Goal: Task Accomplishment & Management: Complete application form

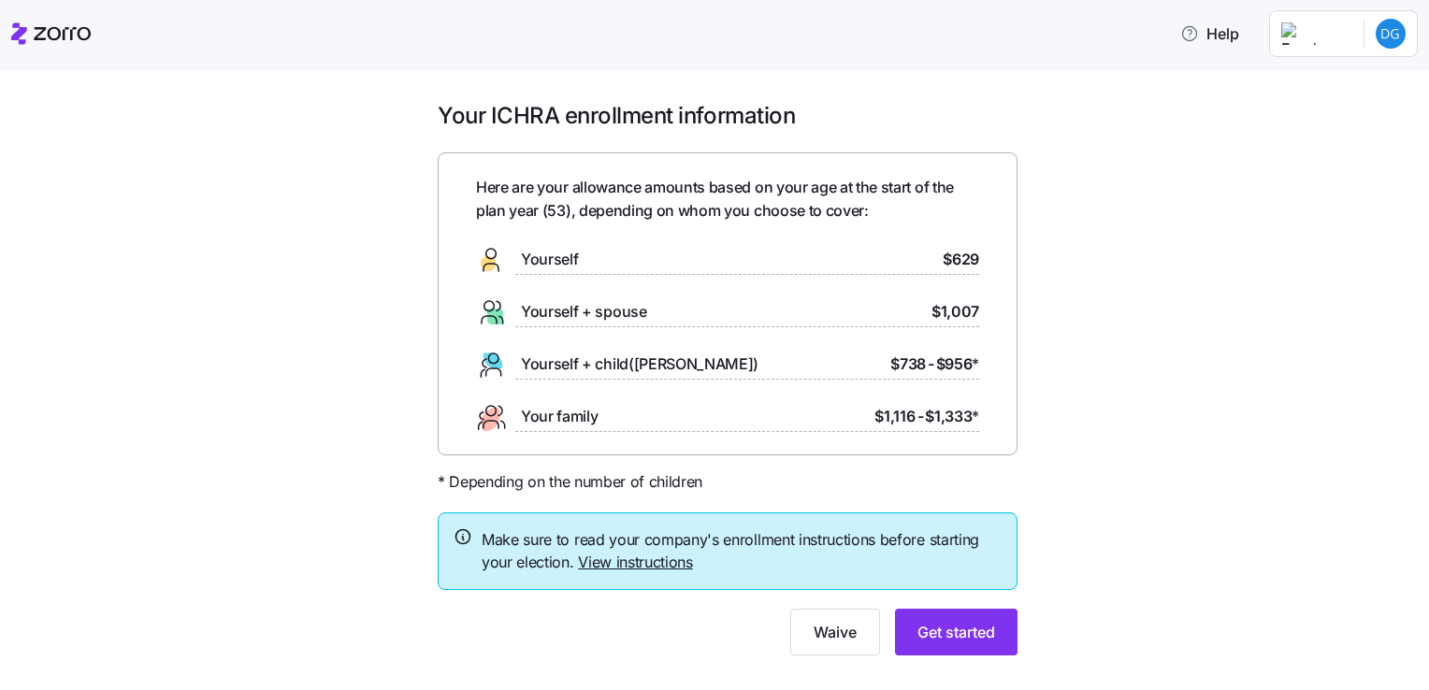
click at [882, 54] on div "Help" at bounding box center [714, 33] width 1406 height 52
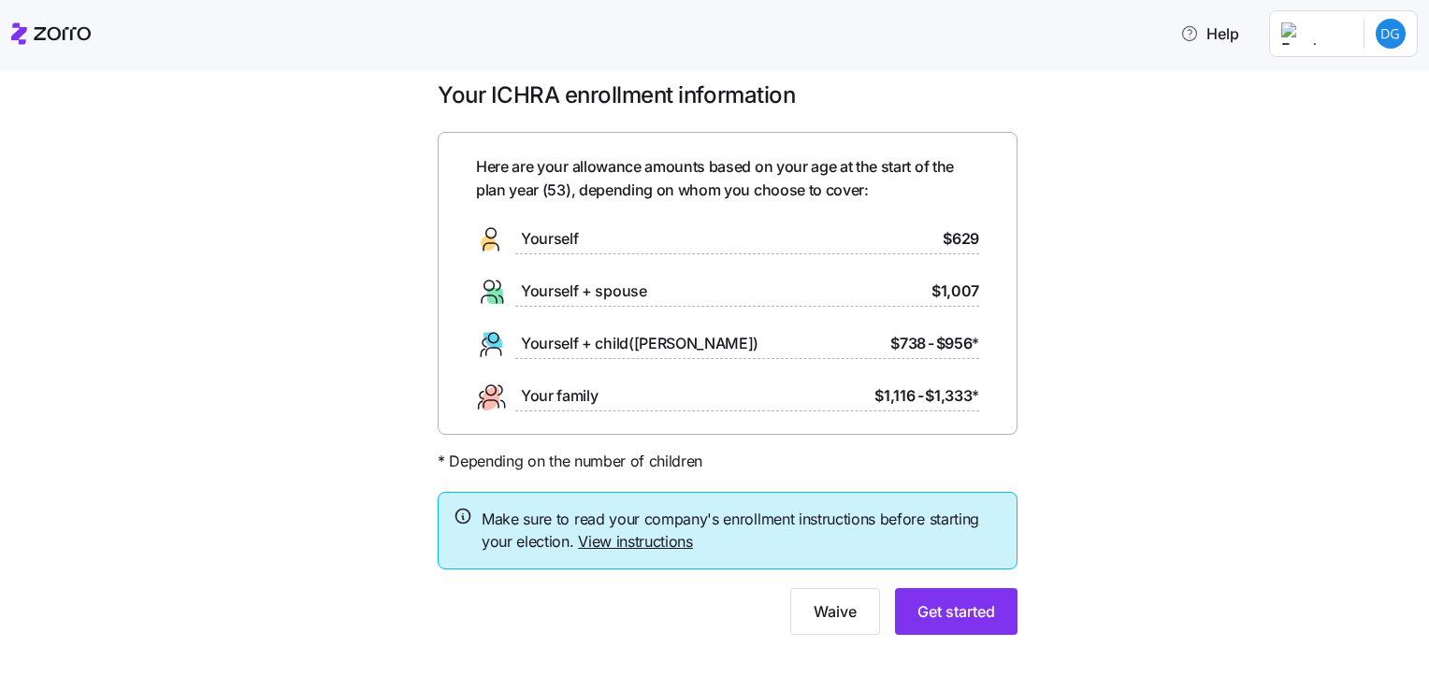
scroll to position [32, 0]
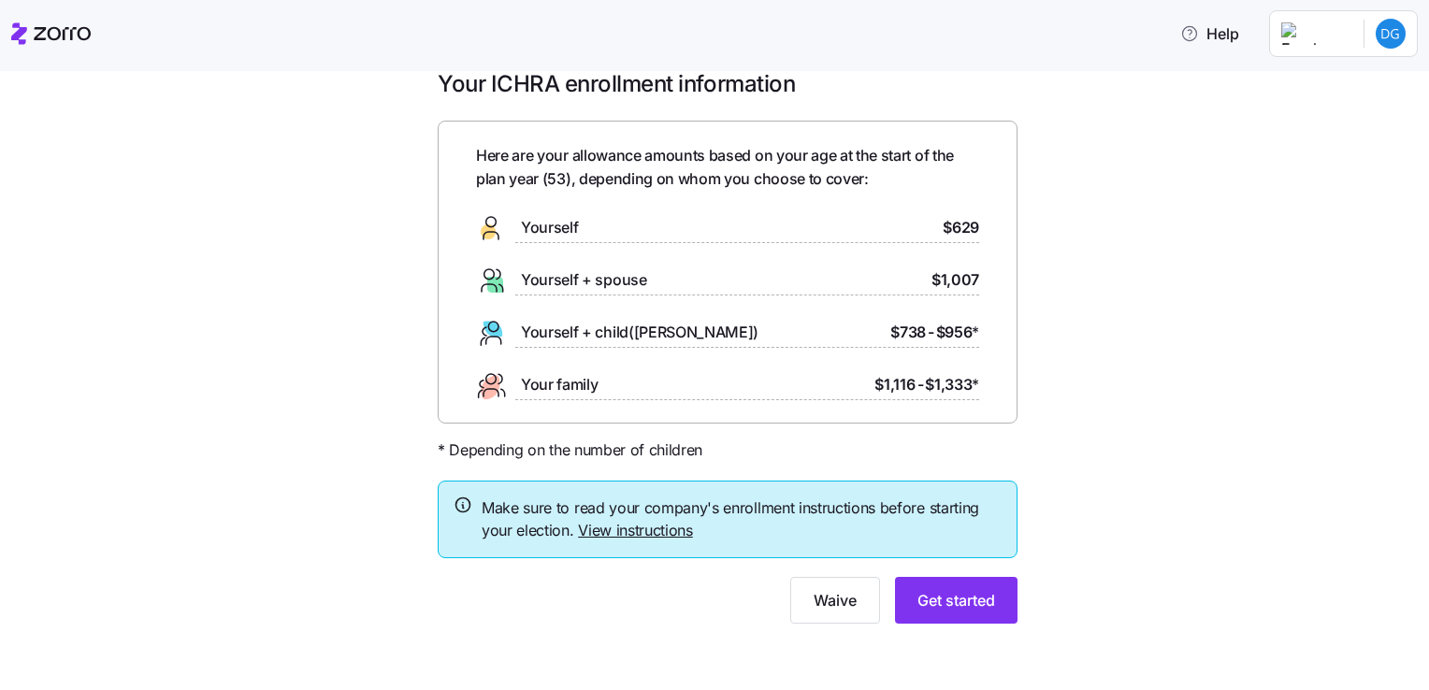
click at [656, 530] on link "View instructions" at bounding box center [635, 530] width 115 height 19
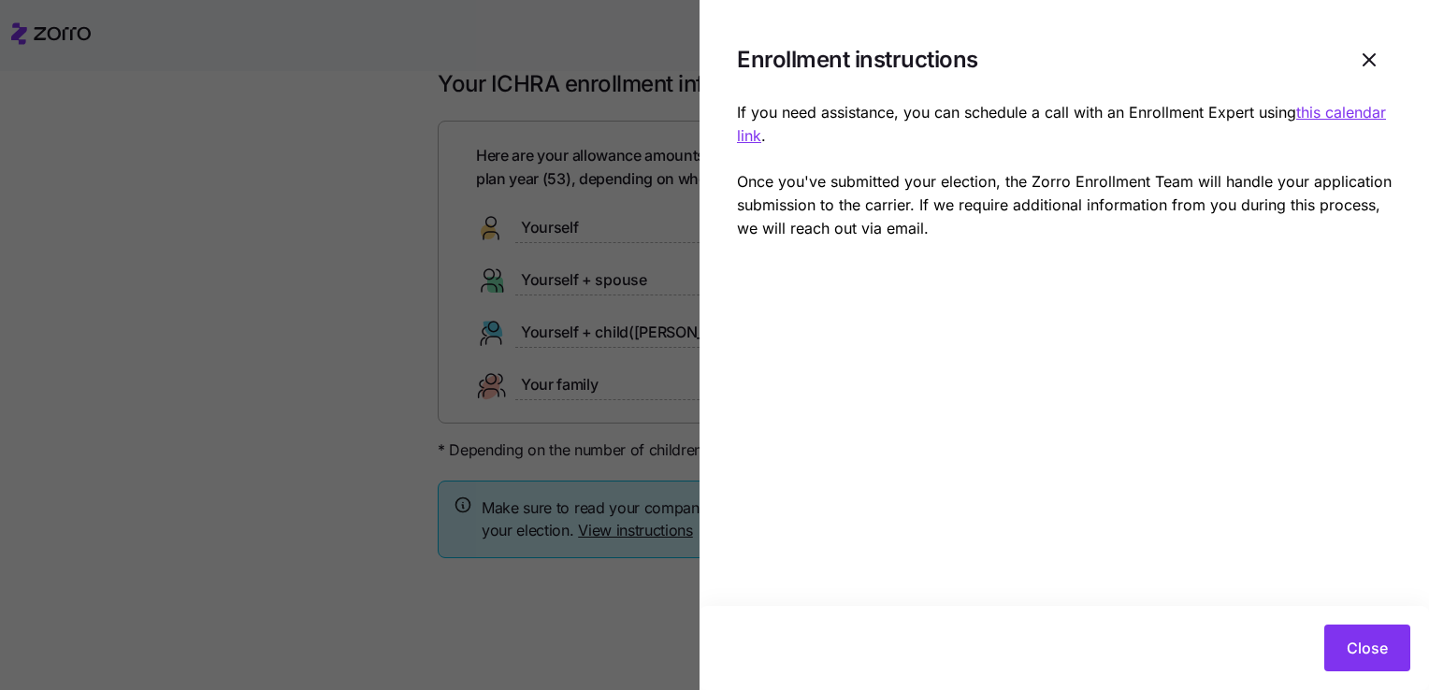
click at [1324, 110] on u "this calendar link" at bounding box center [1061, 124] width 649 height 42
click at [1350, 642] on span "Close" at bounding box center [1367, 648] width 41 height 22
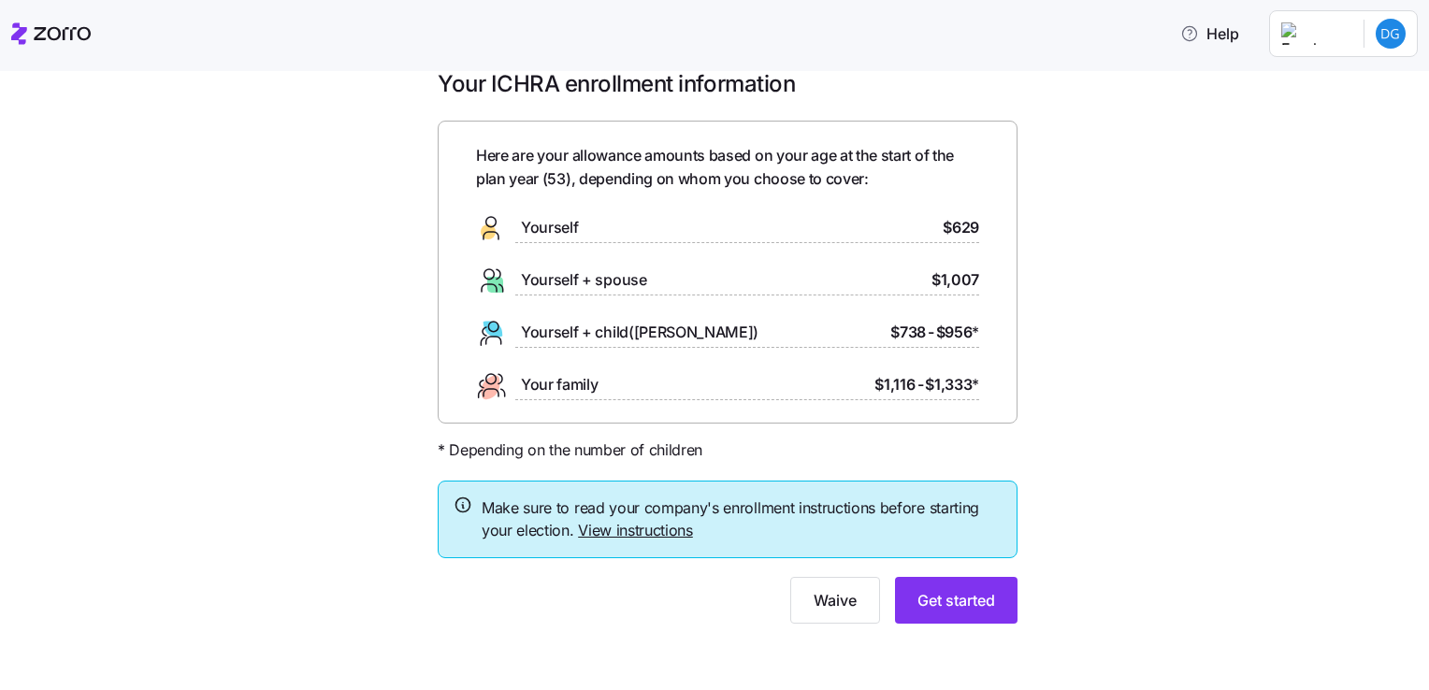
scroll to position [0, 0]
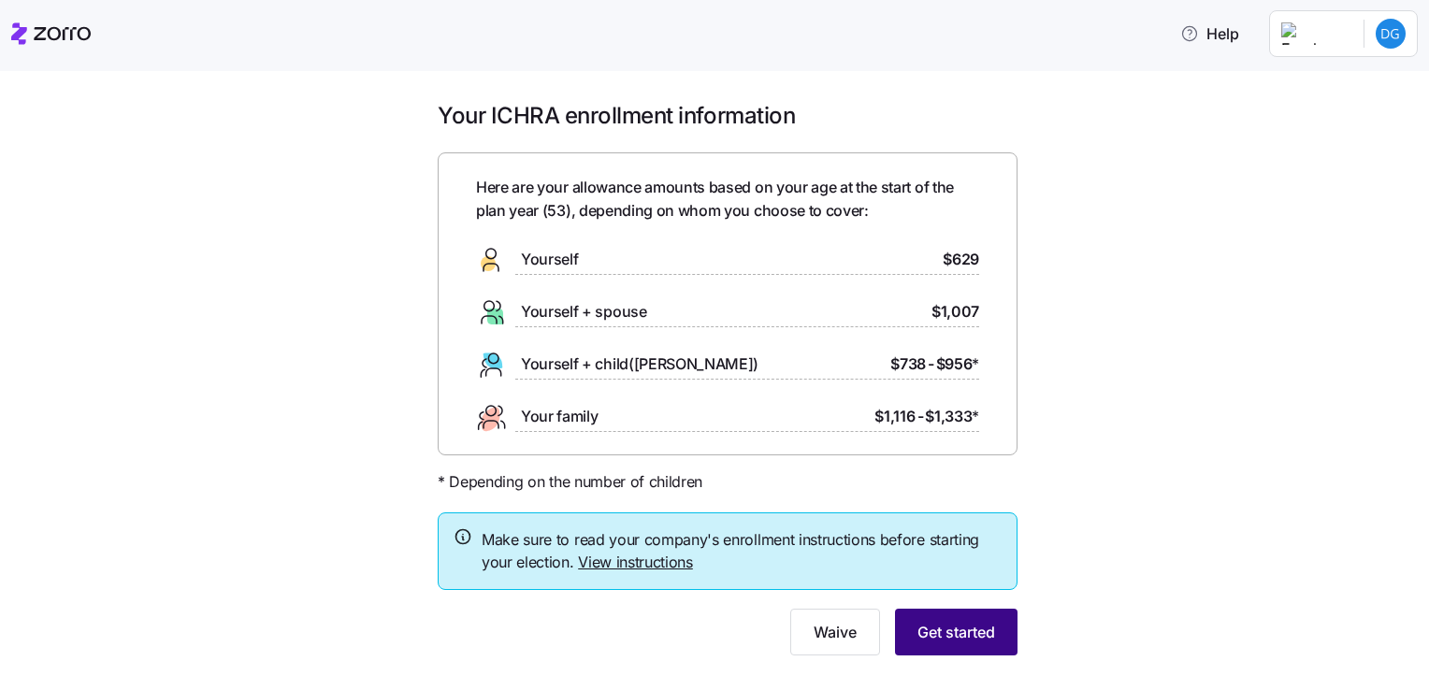
click at [938, 653] on button "Get started" at bounding box center [956, 632] width 123 height 47
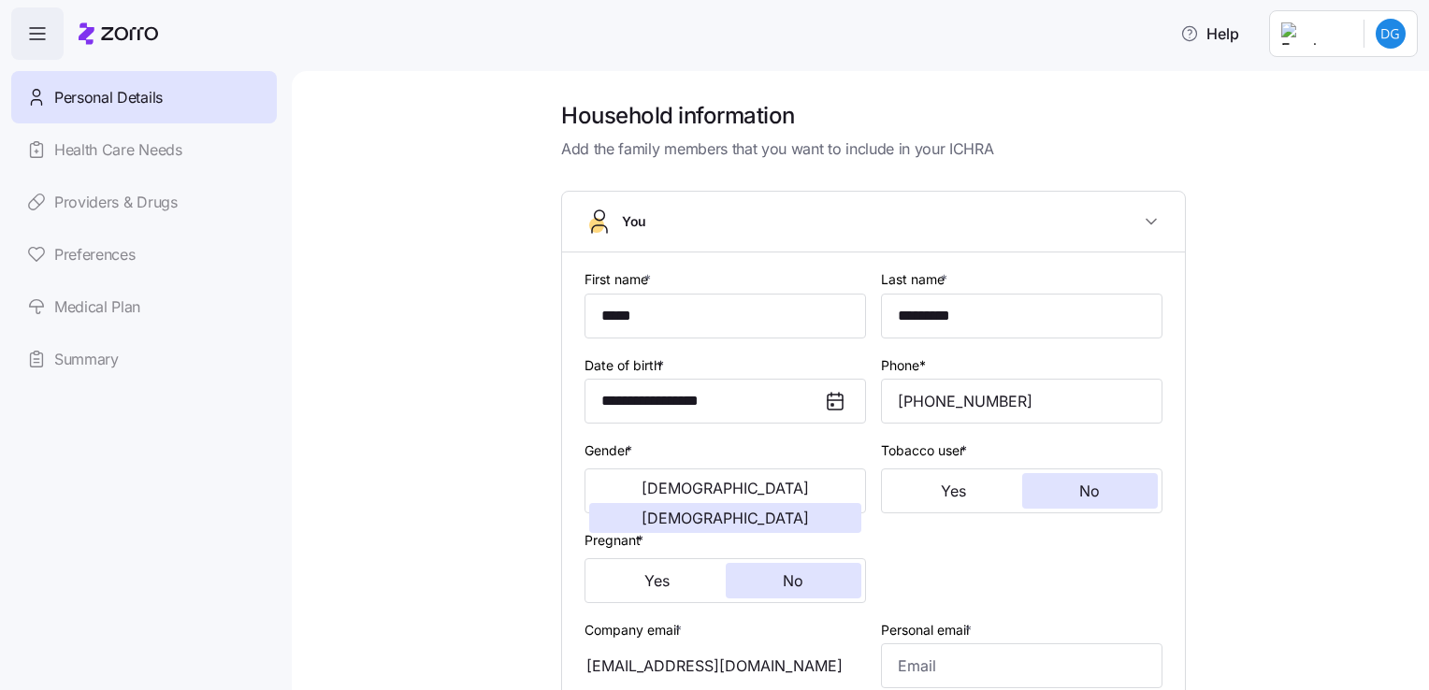
click at [135, 207] on div "Personal Details Health Care Needs Providers & Drugs Preferences Medical Plan S…" at bounding box center [144, 228] width 266 height 314
click at [136, 206] on div "Personal Details Health Care Needs Providers & Drugs Preferences Medical Plan S…" at bounding box center [144, 228] width 266 height 314
click at [45, 45] on span "button" at bounding box center [37, 33] width 50 height 50
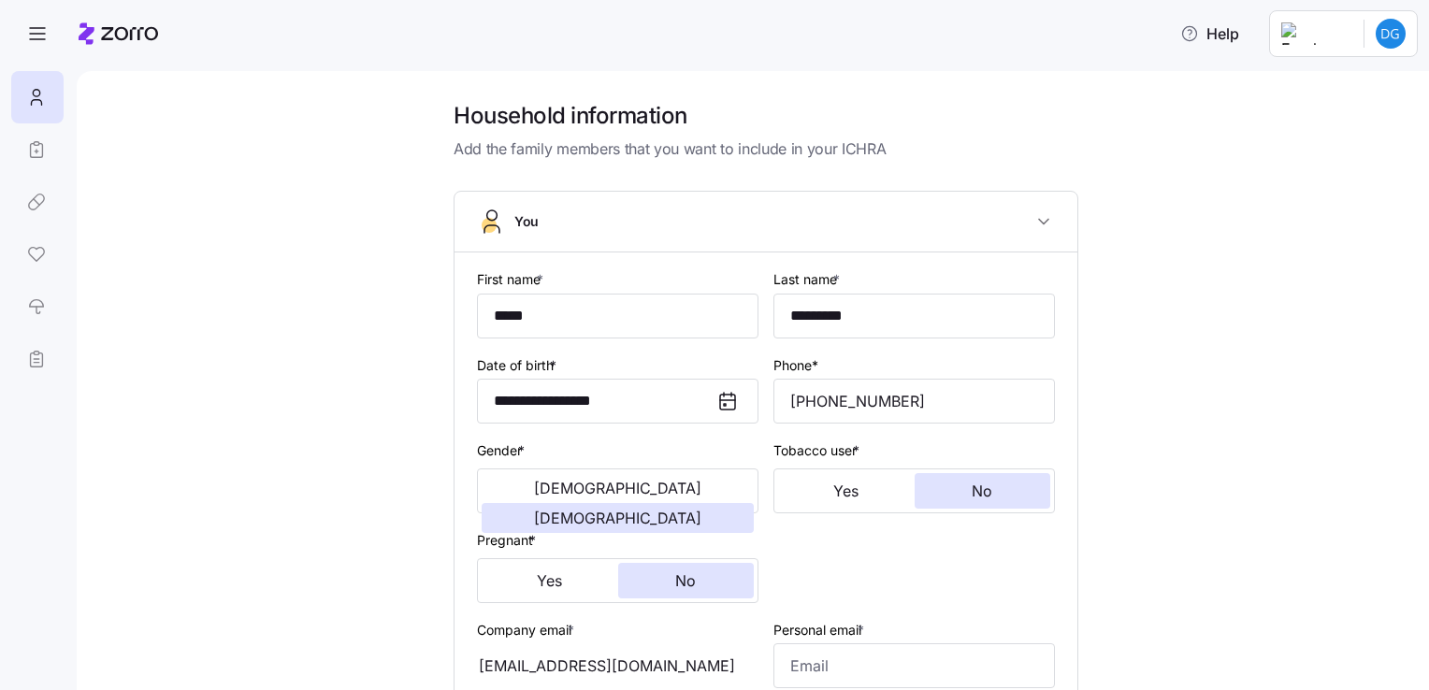
click at [1351, 30] on html "**********" at bounding box center [714, 339] width 1429 height 679
click at [1354, 116] on div "Log out" at bounding box center [1341, 114] width 73 height 21
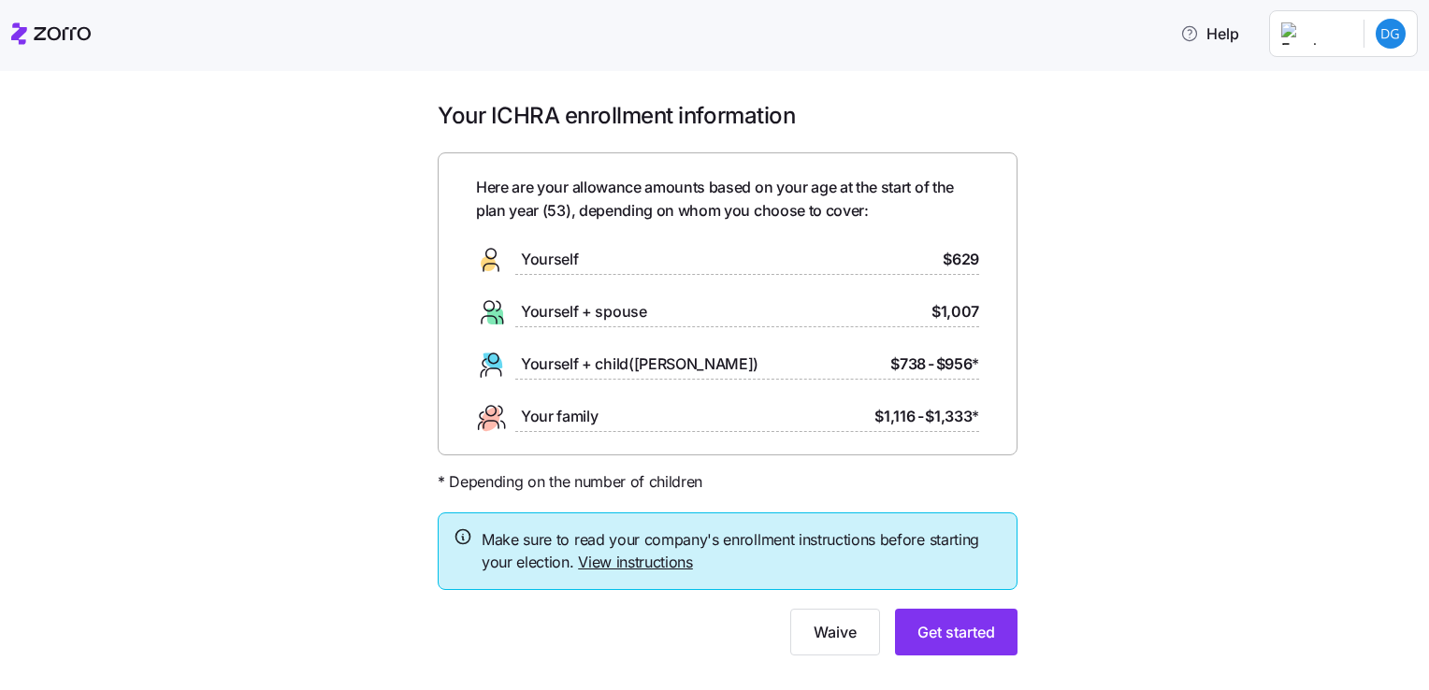
click at [1379, 34] on html "Help Your ICHRA enrollment information Here are your allowance amounts based on…" at bounding box center [714, 339] width 1429 height 679
click at [1347, 122] on div "Log out" at bounding box center [1341, 114] width 73 height 21
